Goal: Information Seeking & Learning: Learn about a topic

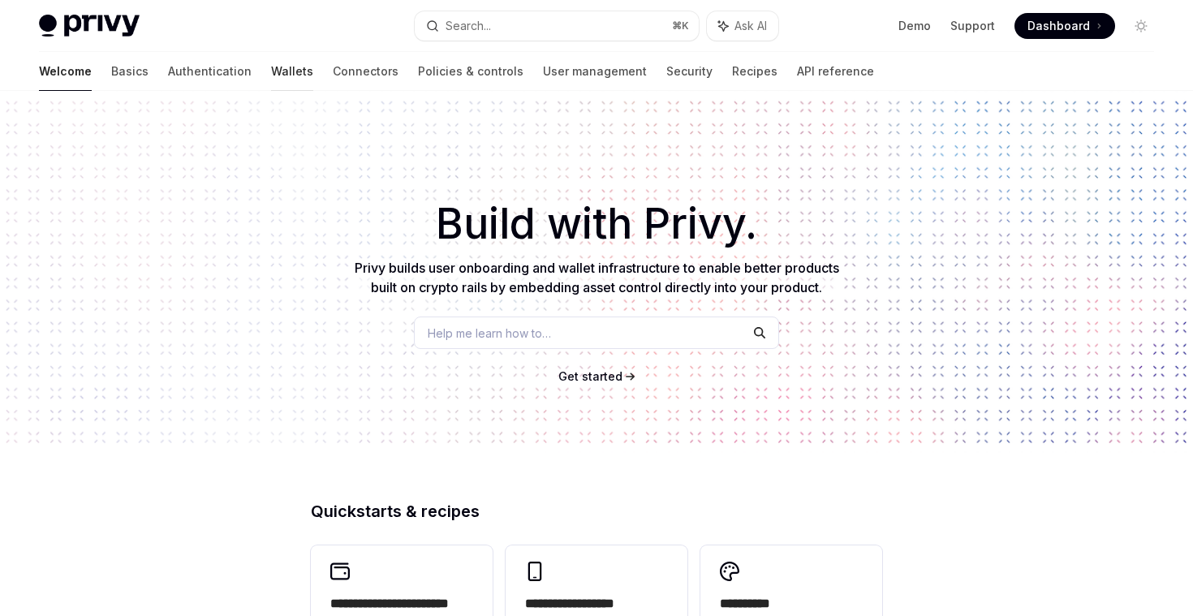
click at [271, 63] on link "Wallets" at bounding box center [292, 71] width 42 height 39
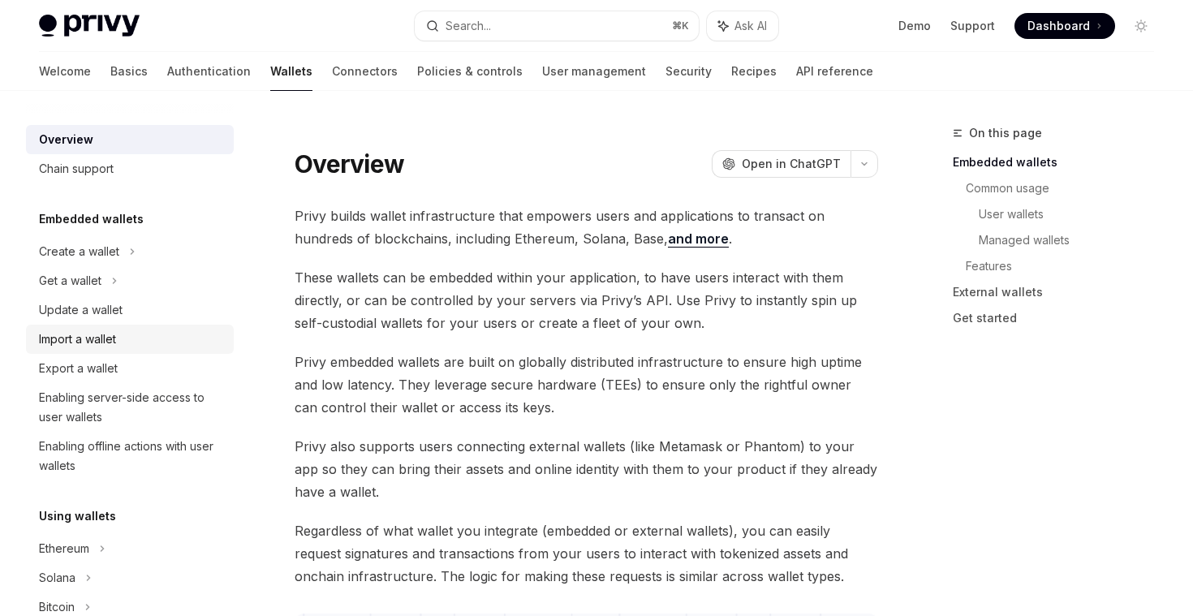
click at [103, 338] on div "Import a wallet" at bounding box center [77, 339] width 77 height 19
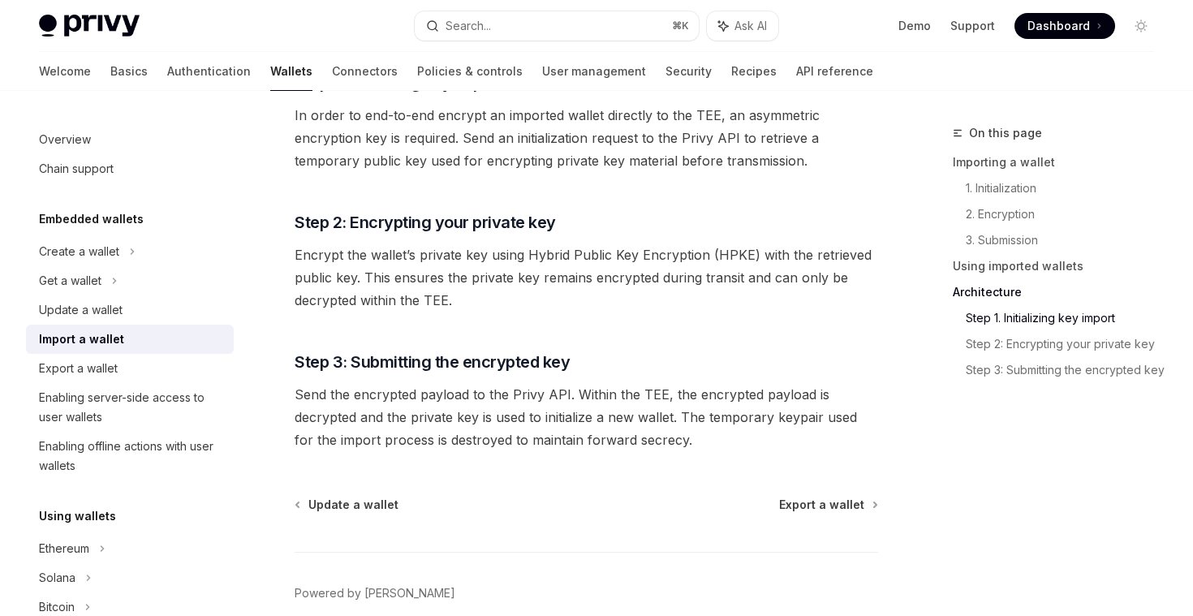
scroll to position [3900, 0]
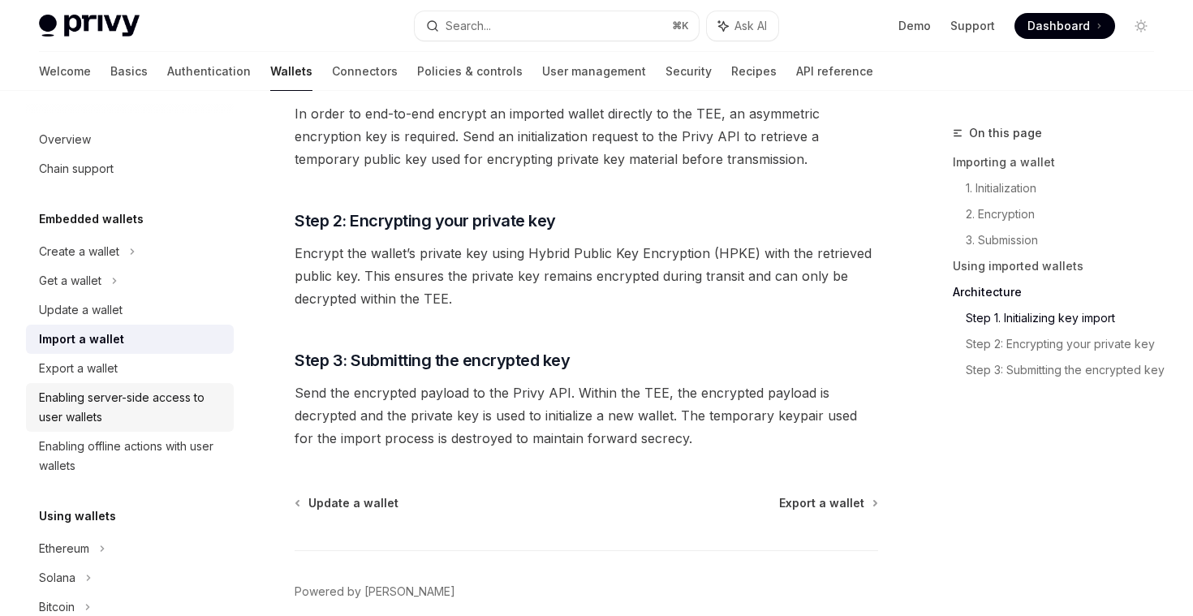
click at [175, 412] on div "Enabling server-side access to user wallets" at bounding box center [131, 407] width 185 height 39
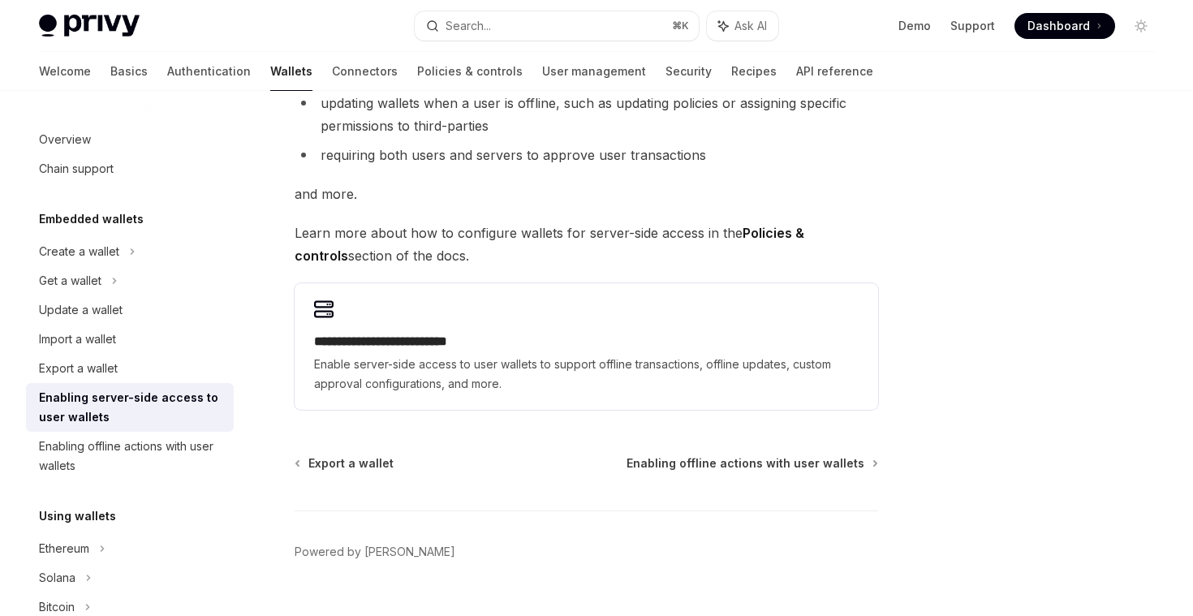
scroll to position [312, 0]
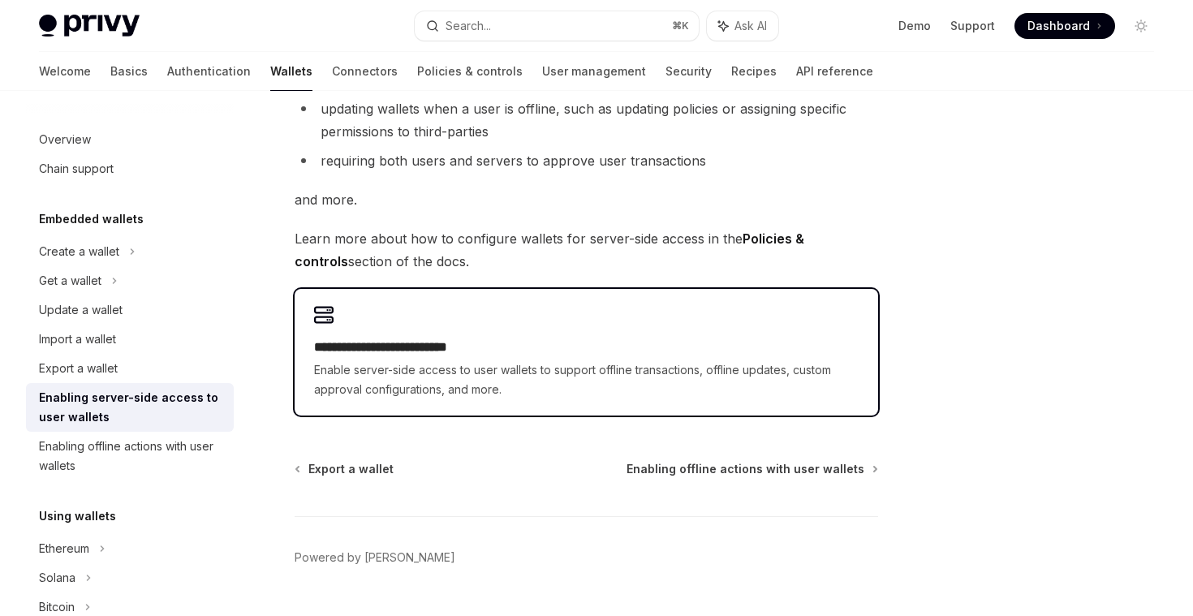
click at [472, 373] on span "Enable server-side access to user wallets to support offline transactions, offl…" at bounding box center [586, 379] width 545 height 39
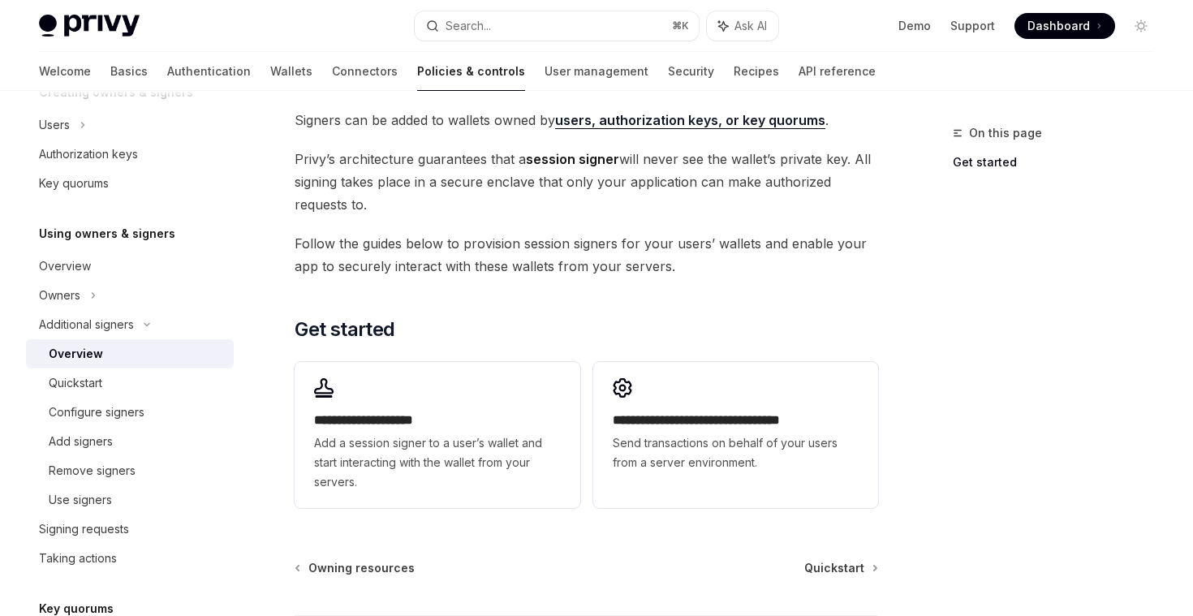
scroll to position [463, 0]
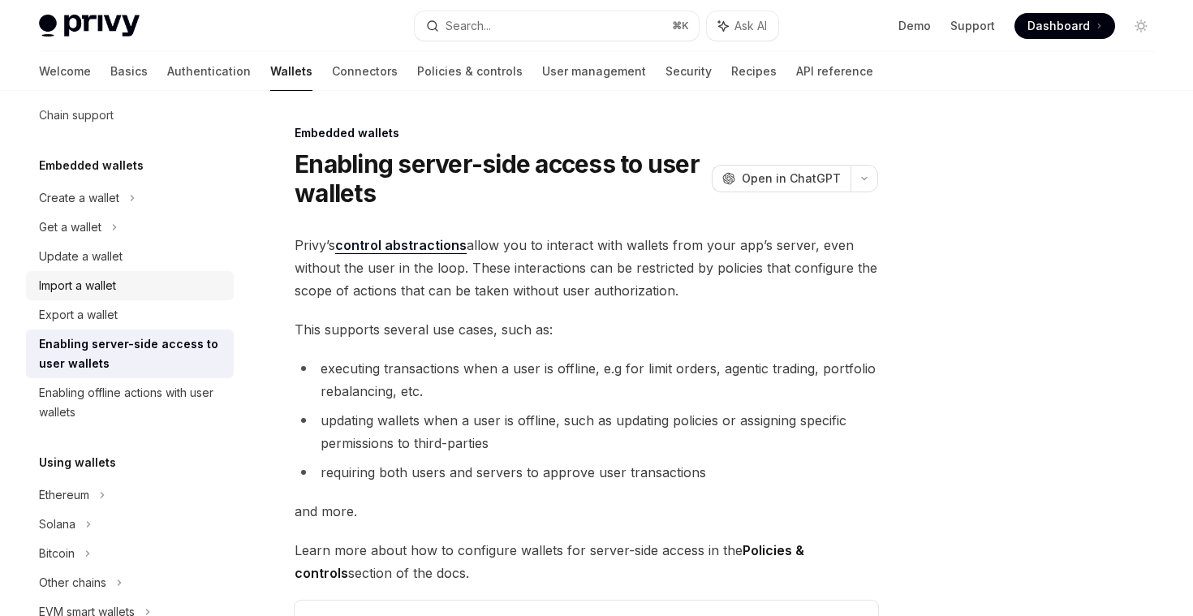
click at [109, 298] on link "Import a wallet" at bounding box center [130, 285] width 208 height 29
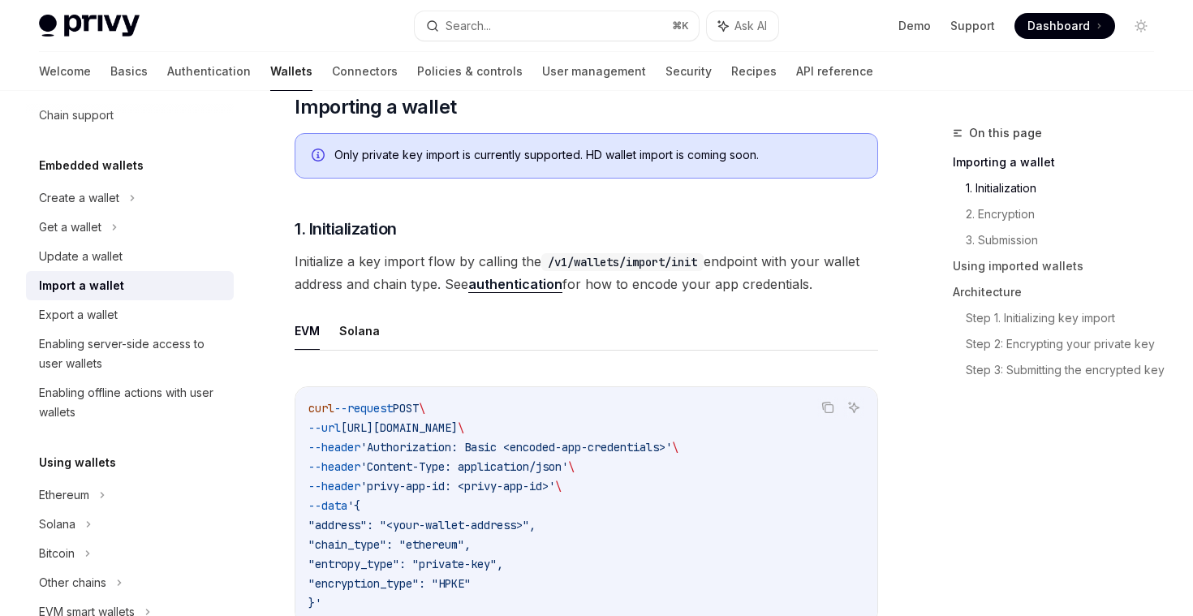
scroll to position [253, 0]
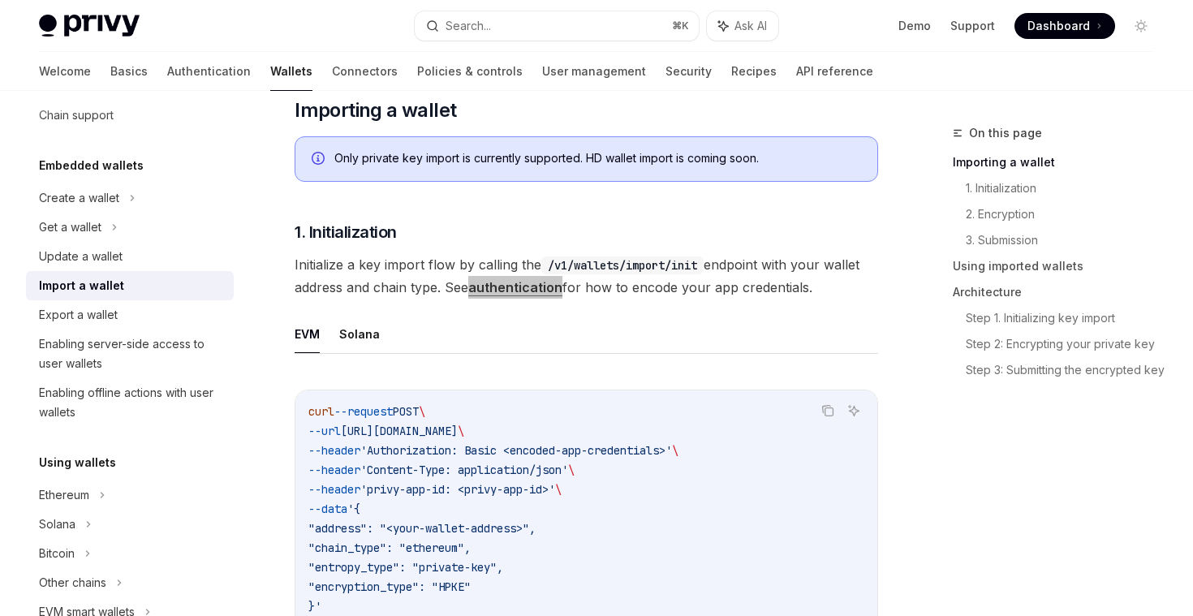
drag, startPoint x: 509, startPoint y: 291, endPoint x: 977, endPoint y: 2, distance: 550.2
click at [85, 305] on div "Export a wallet" at bounding box center [78, 314] width 79 height 19
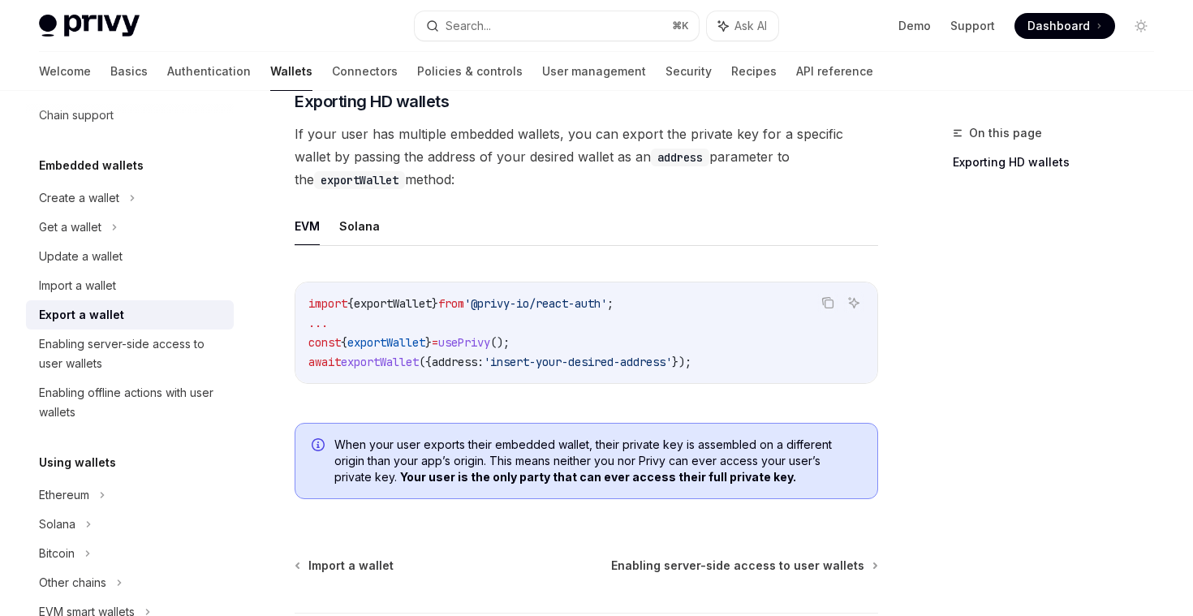
scroll to position [1473, 0]
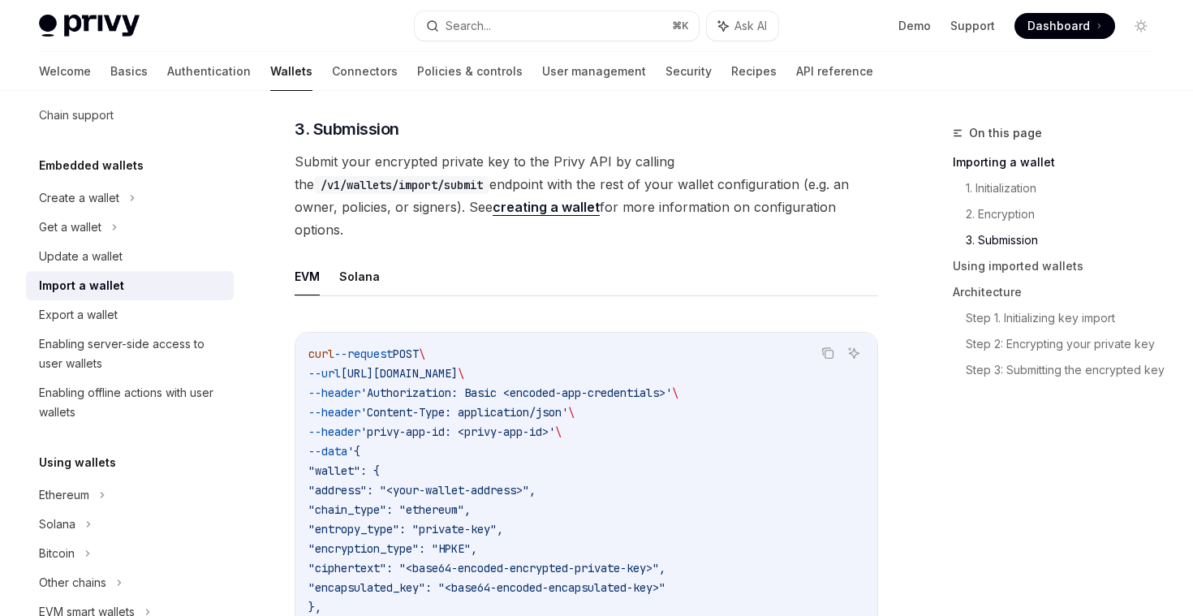
scroll to position [2509, 0]
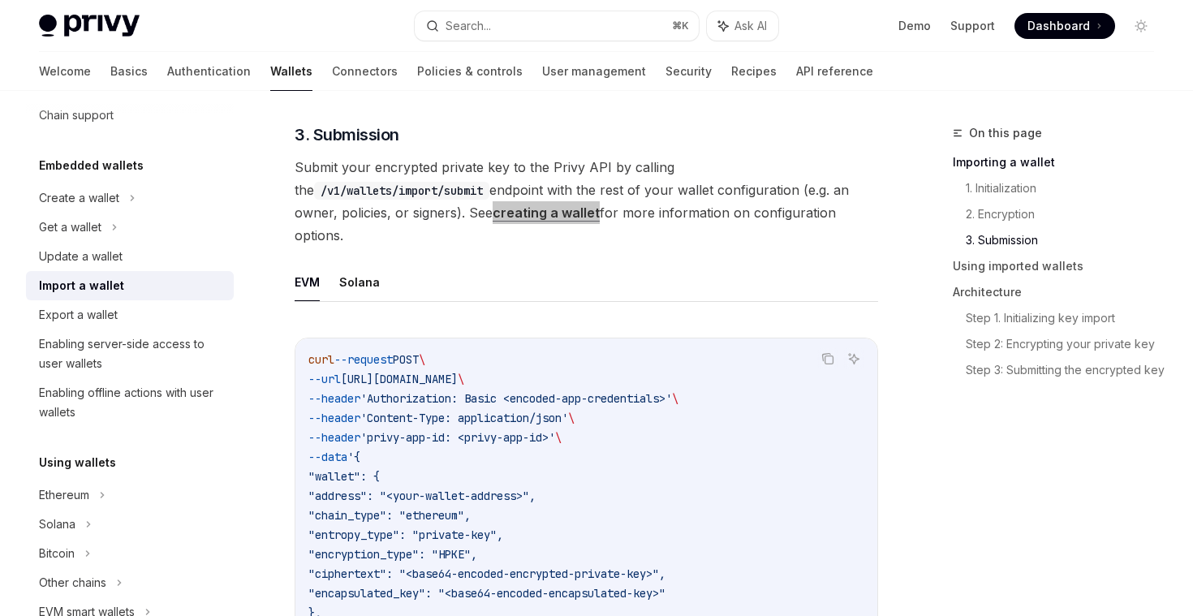
drag, startPoint x: 379, startPoint y: 188, endPoint x: 870, endPoint y: 2, distance: 524.4
type textarea "*"
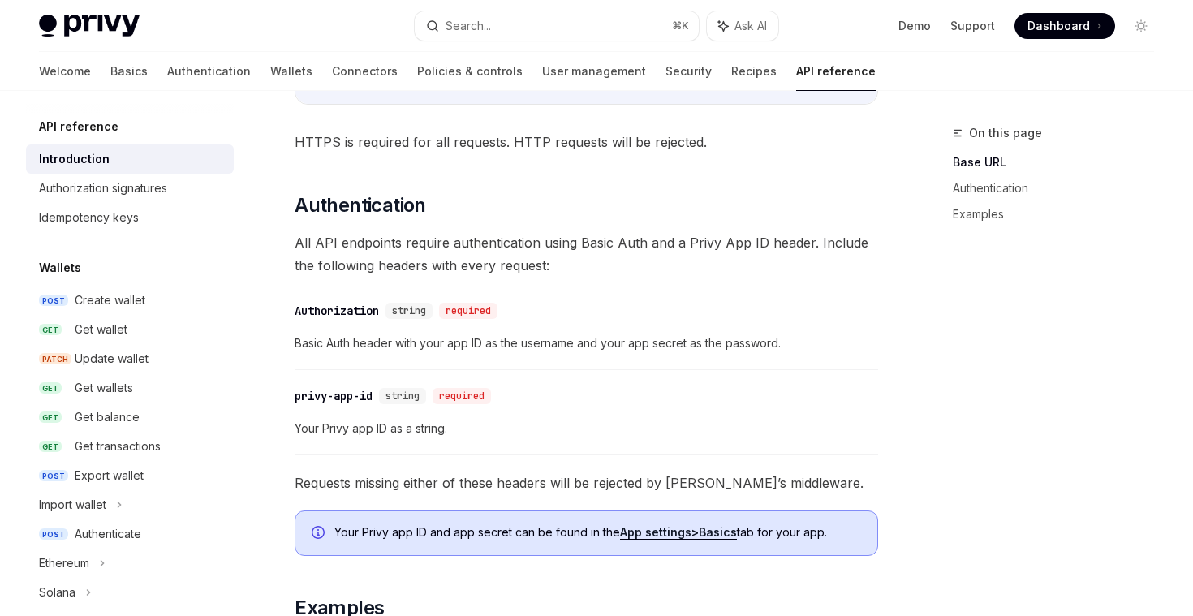
scroll to position [524, 0]
type textarea "*"
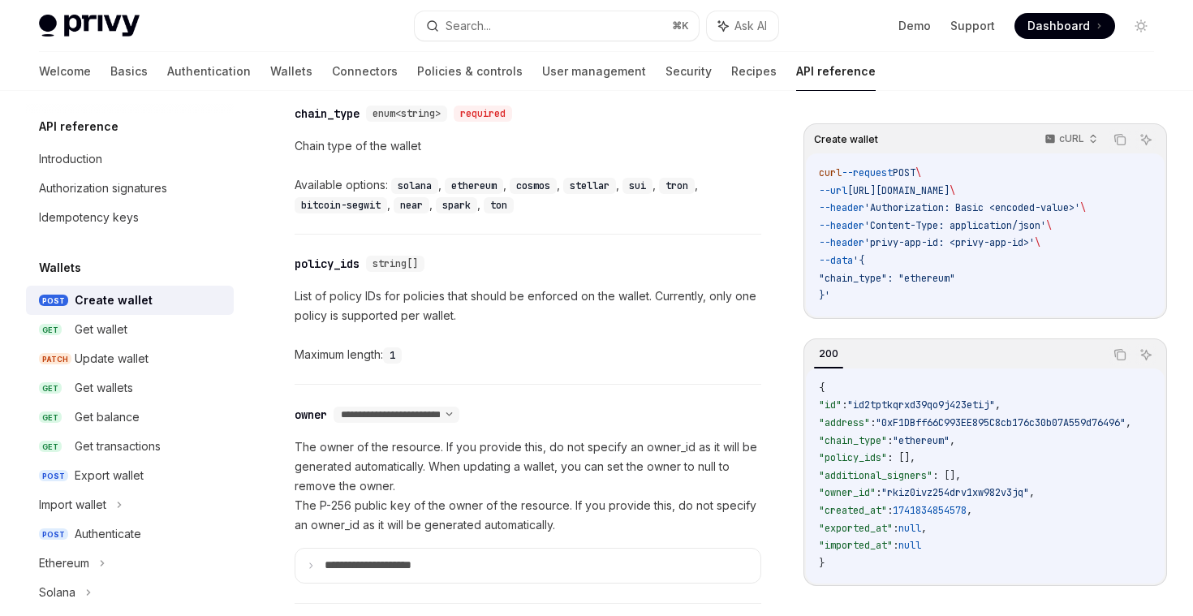
scroll to position [1005, 0]
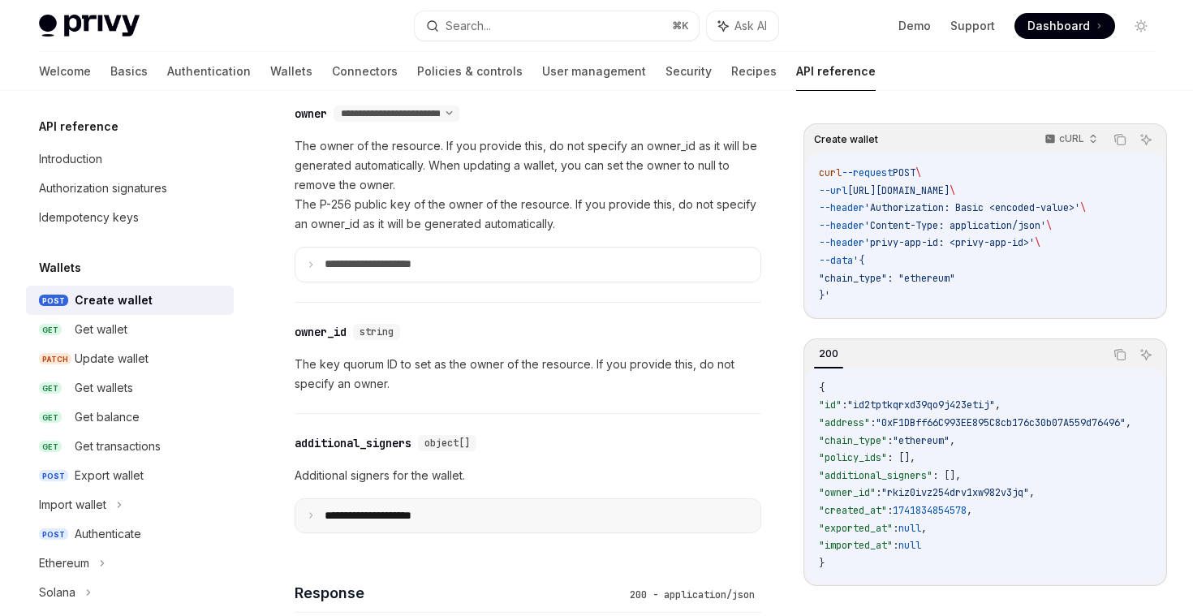
click at [434, 511] on p "**********" at bounding box center [381, 516] width 113 height 15
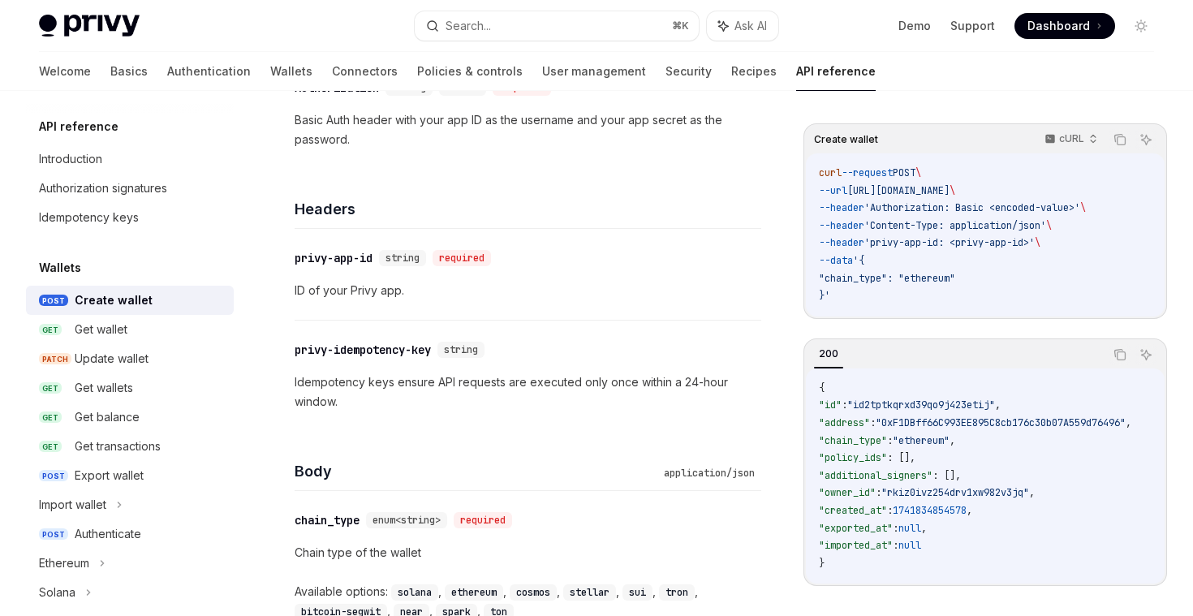
scroll to position [0, 0]
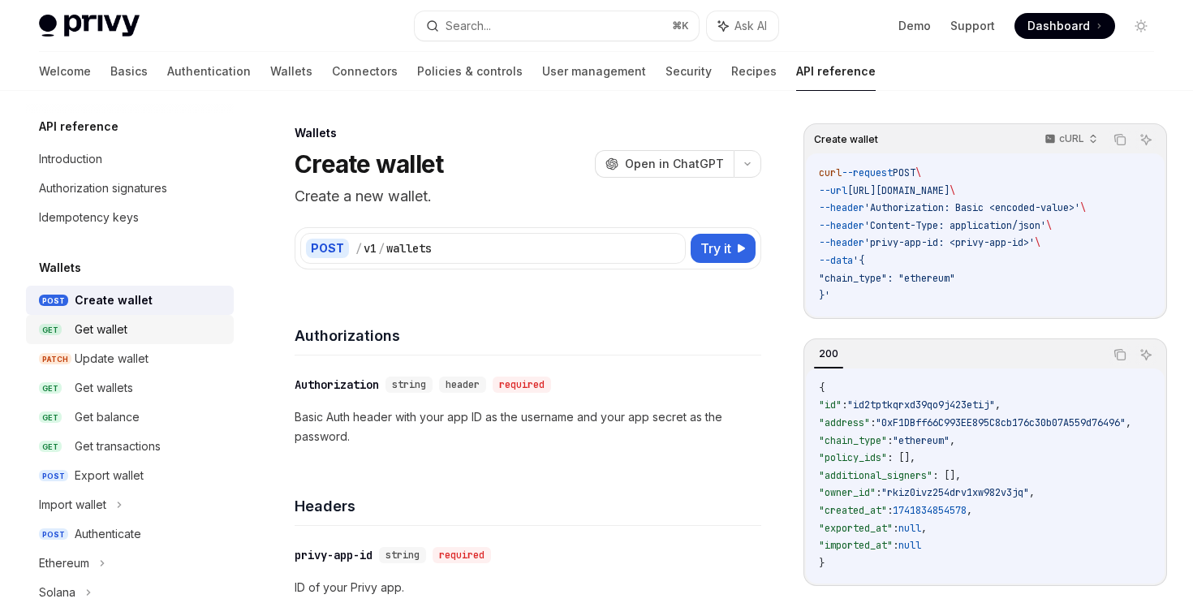
click at [124, 328] on div "Get wallet" at bounding box center [101, 329] width 53 height 19
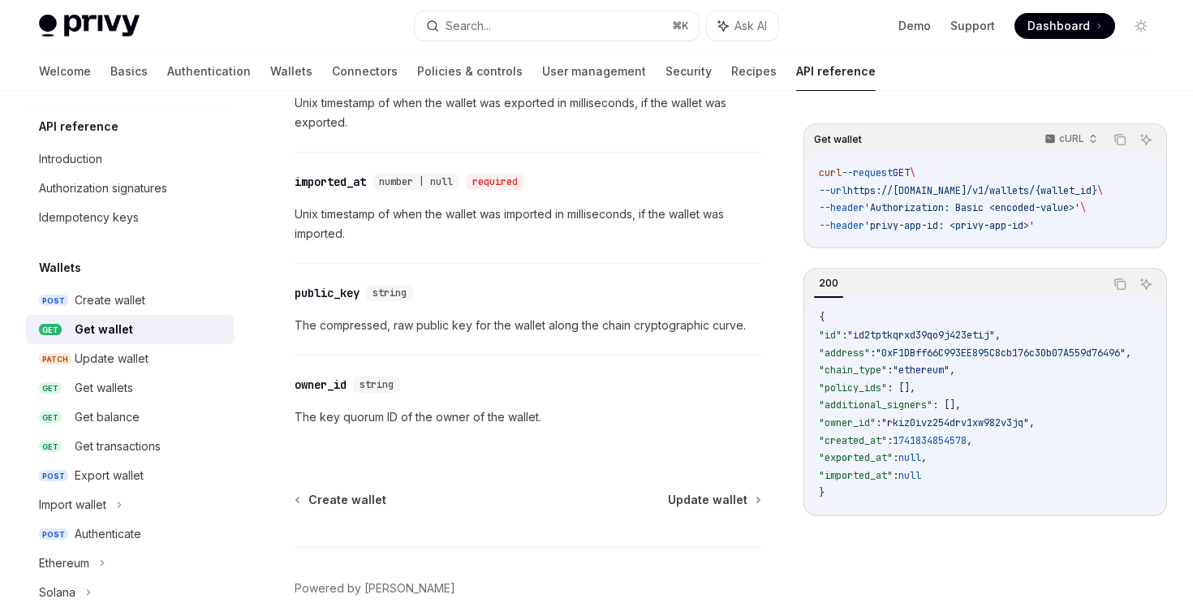
scroll to position [1506, 0]
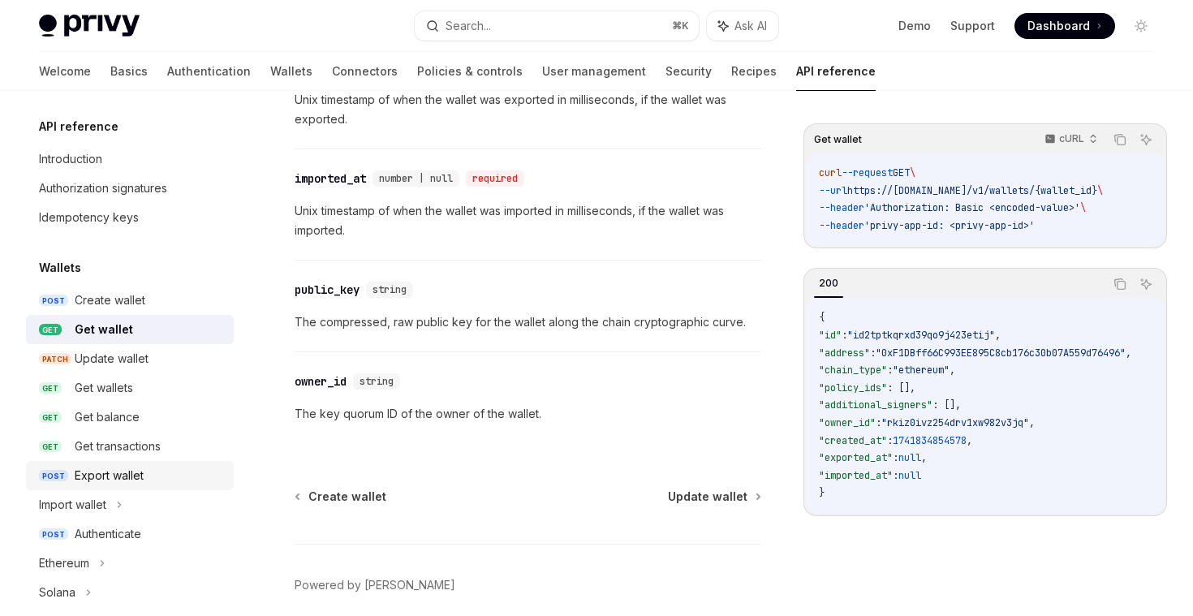
click at [110, 481] on div "Export wallet" at bounding box center [109, 475] width 69 height 19
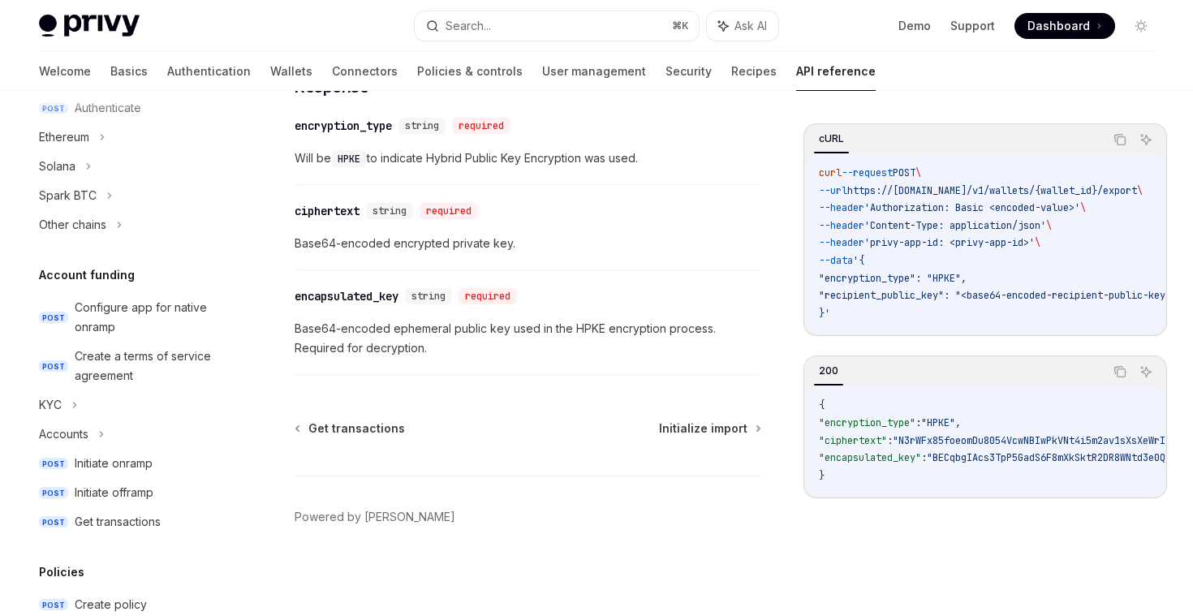
scroll to position [428, 0]
type textarea "*"
